Goal: Navigation & Orientation: Find specific page/section

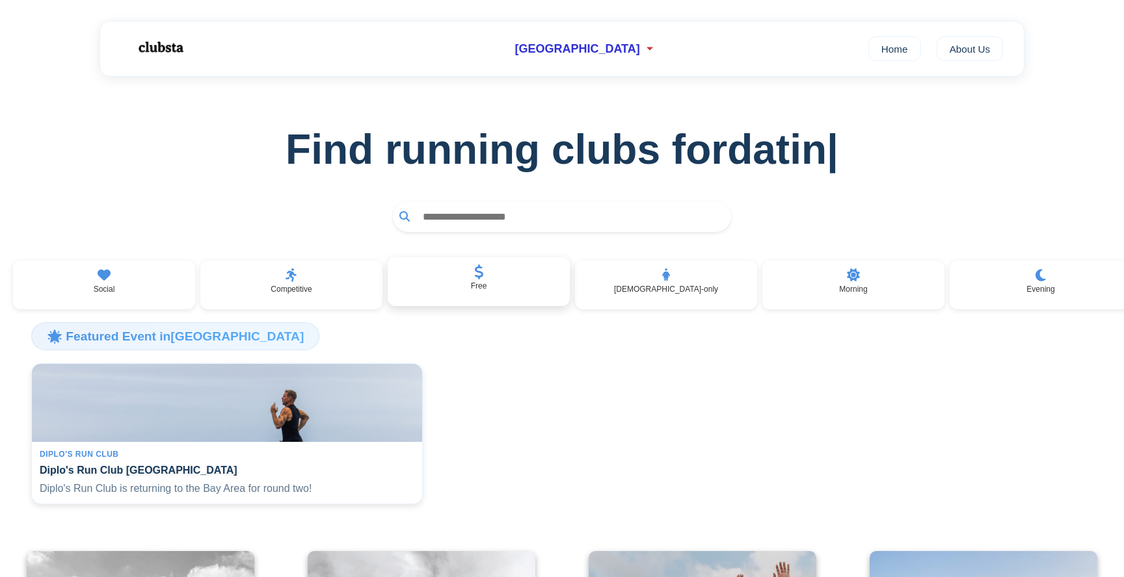
click at [492, 286] on div "Free" at bounding box center [479, 281] width 182 height 49
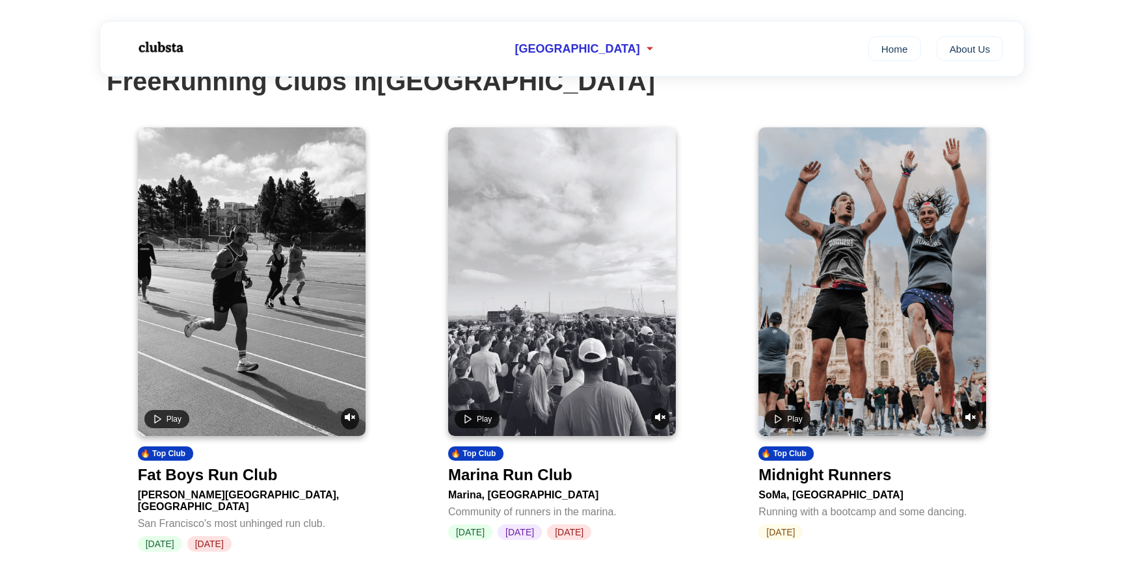
scroll to position [180, 0]
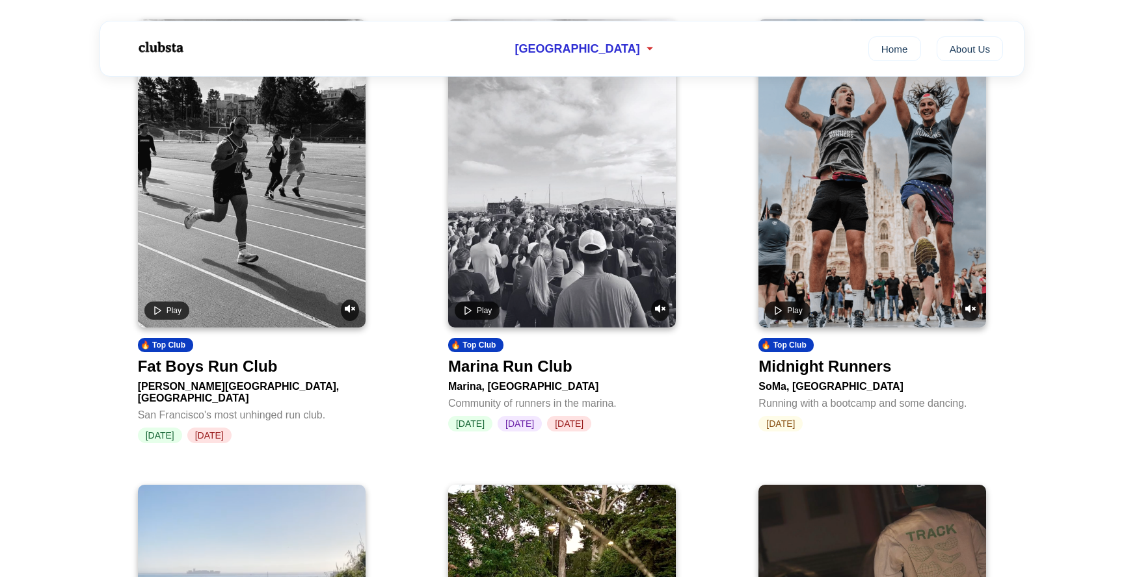
click at [538, 369] on div "Marina Run Club" at bounding box center [510, 367] width 124 height 18
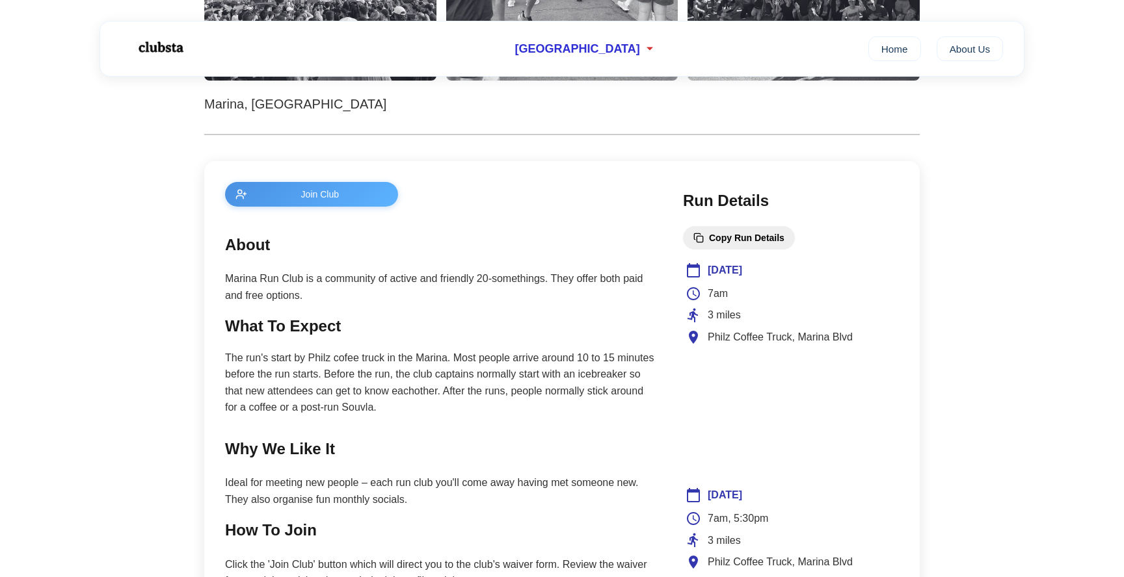
scroll to position [387, 0]
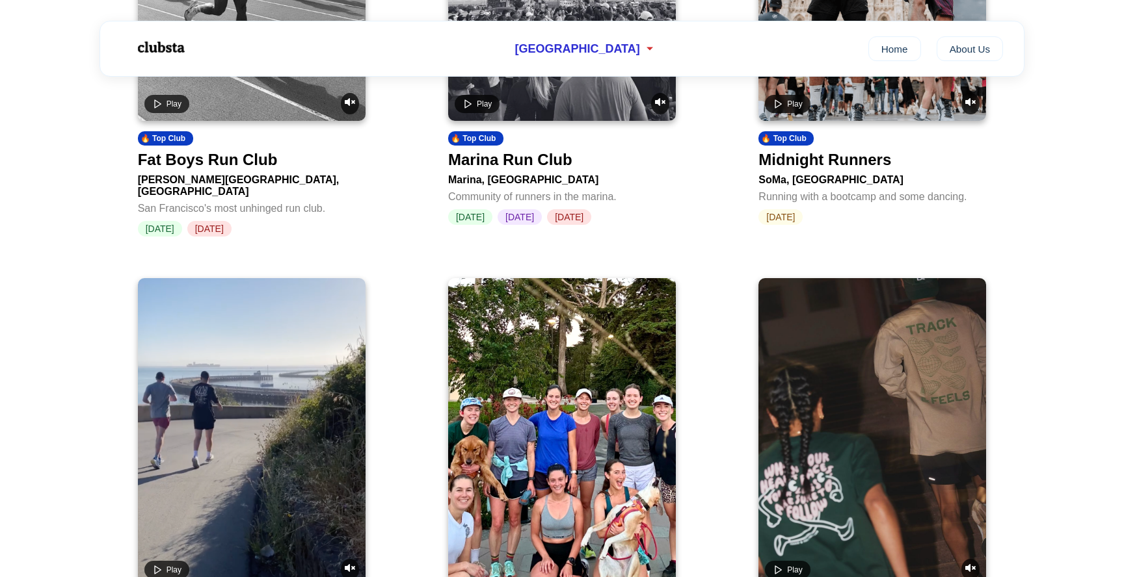
scroll to position [180, 0]
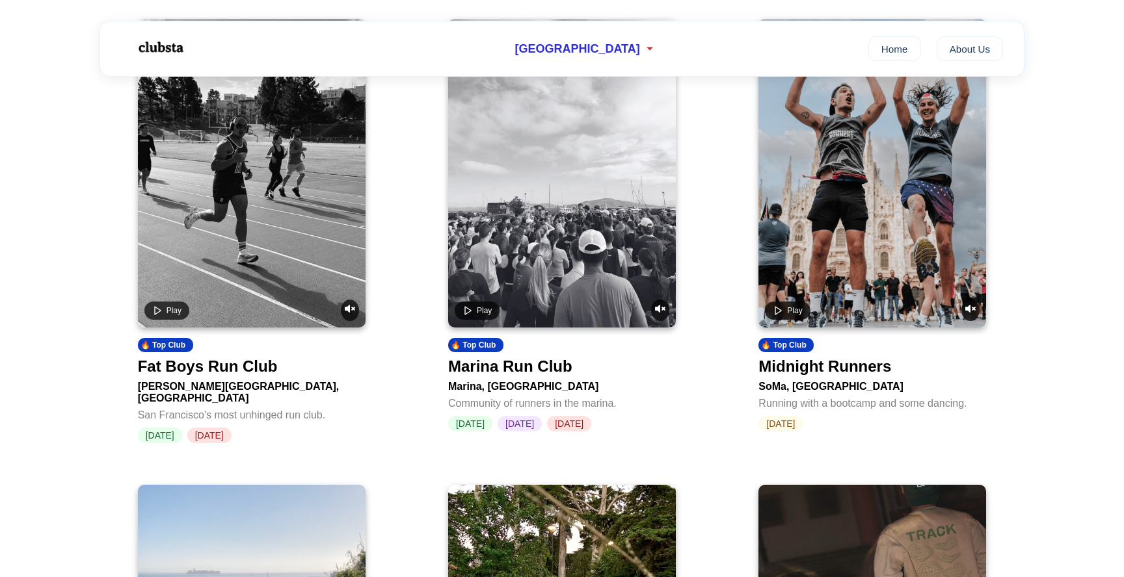
click at [849, 369] on div "Midnight Runners" at bounding box center [824, 367] width 133 height 18
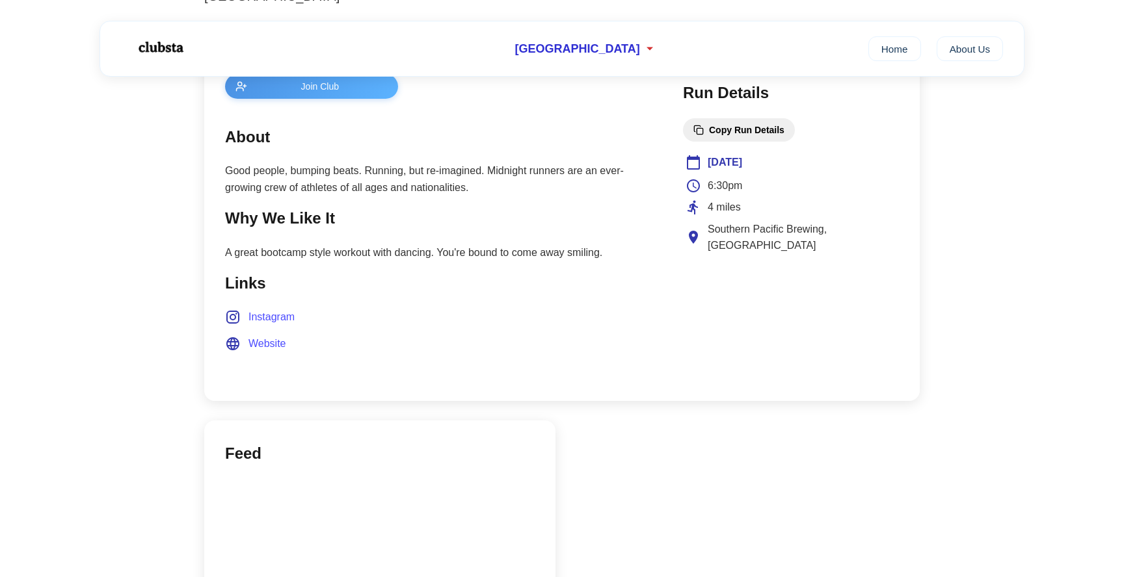
scroll to position [434, 0]
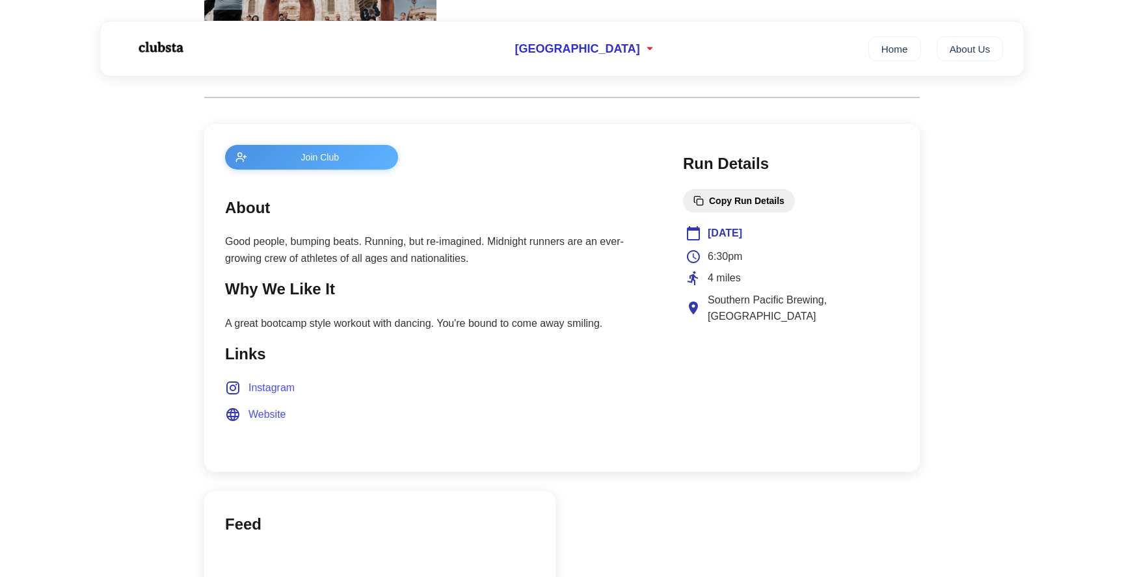
click at [265, 414] on span "Website" at bounding box center [267, 414] width 38 height 17
click at [106, 194] on main "← Back Copy Club Link Midnight Runners San Francisco Join Club About Good peopl…" at bounding box center [562, 286] width 1124 height 1287
